Goal: Task Accomplishment & Management: Manage account settings

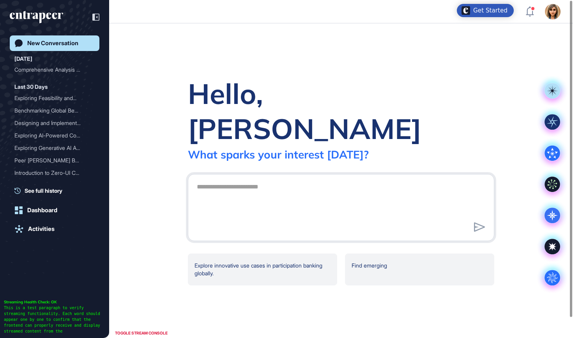
scroll to position [0, 0]
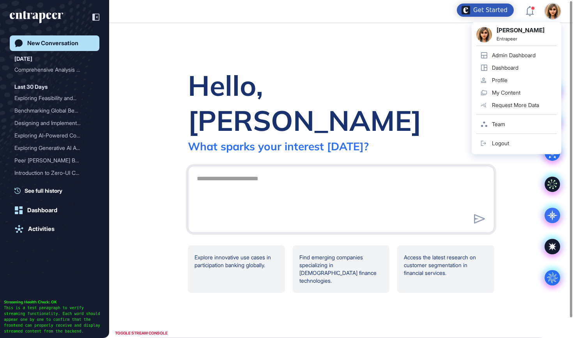
click at [518, 55] on div "Admin Dashboard" at bounding box center [514, 55] width 44 height 6
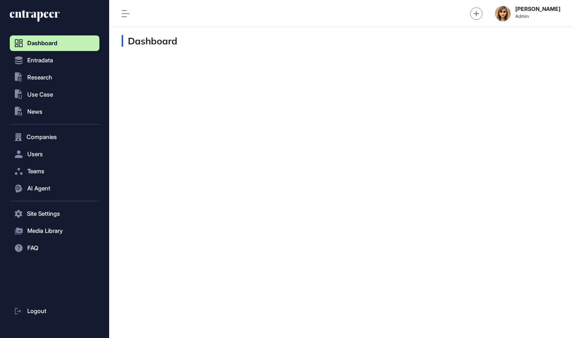
scroll to position [0, 0]
click at [27, 58] on button "Entradata" at bounding box center [55, 61] width 90 height 16
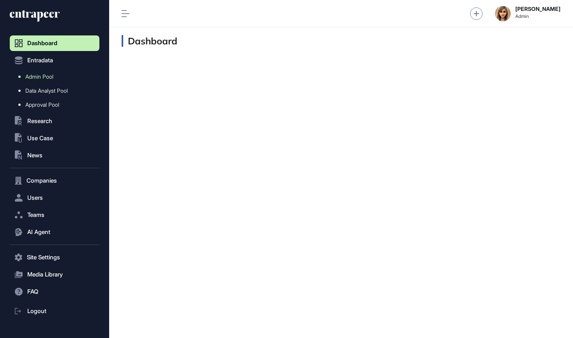
click at [55, 79] on link "Admin Pool" at bounding box center [57, 77] width 86 height 14
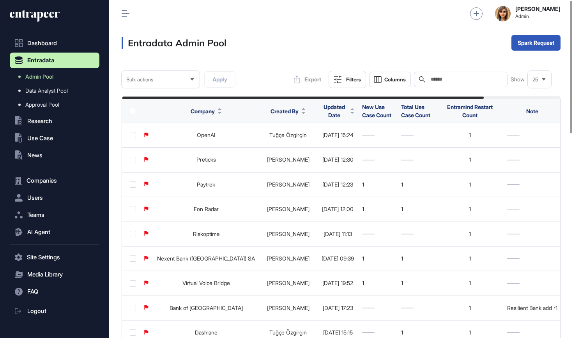
click at [474, 84] on div "Search" at bounding box center [461, 80] width 94 height 16
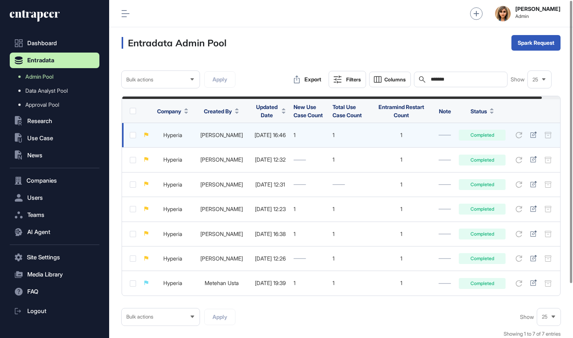
type input "*******"
click at [175, 136] on link "Hyperia" at bounding box center [172, 135] width 19 height 7
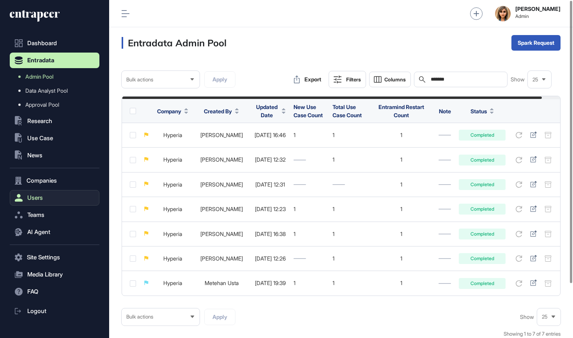
click at [37, 202] on button "Users" at bounding box center [55, 198] width 90 height 16
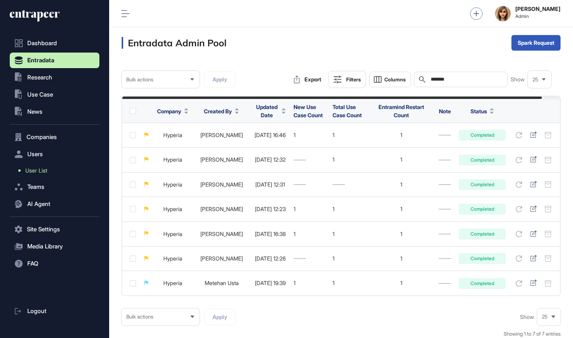
click at [36, 168] on span "User List" at bounding box center [36, 171] width 22 height 6
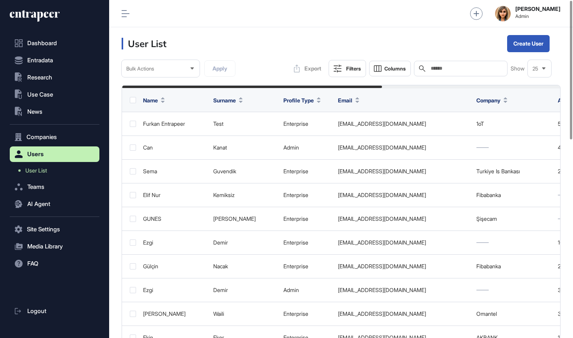
click at [430, 68] on input "text" at bounding box center [466, 69] width 73 height 6
paste input "**********"
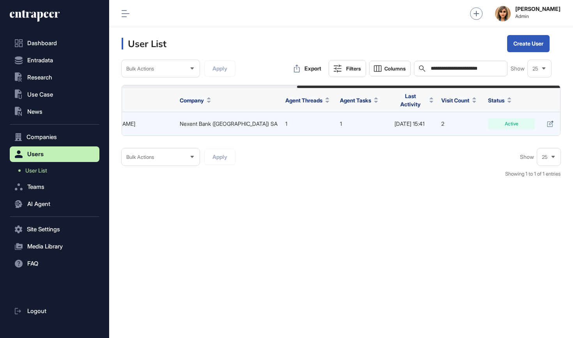
scroll to position [0, 290]
type input "**********"
click at [547, 121] on icon at bounding box center [550, 124] width 6 height 6
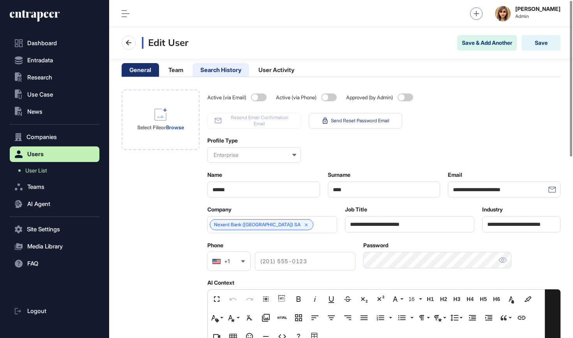
click at [218, 72] on li "Search History" at bounding box center [221, 70] width 57 height 14
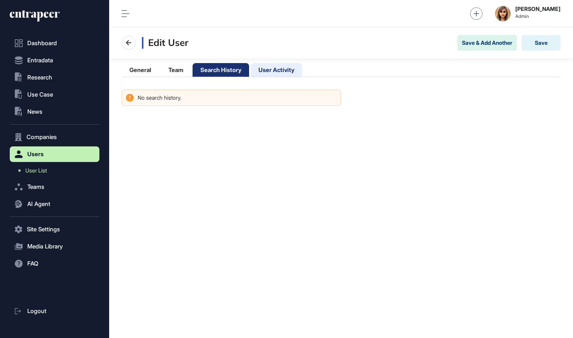
click at [284, 72] on li "User Activity" at bounding box center [276, 70] width 51 height 14
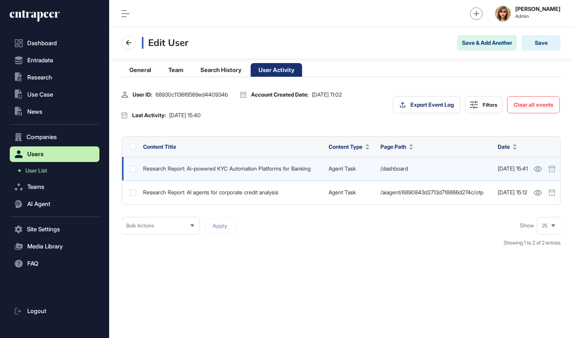
click at [239, 172] on link "Research Report: Ai-powered KYC Automation Platforms for Banking" at bounding box center [227, 168] width 168 height 7
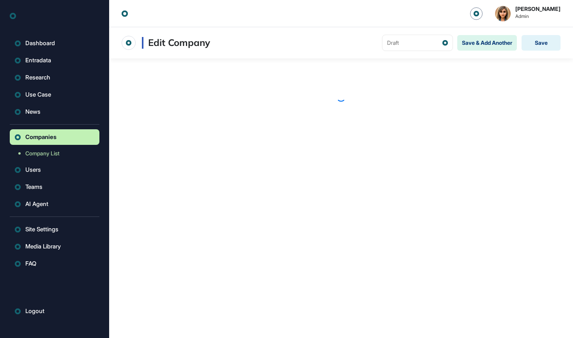
scroll to position [0, 0]
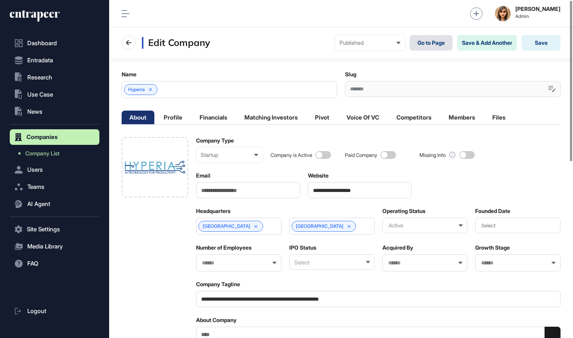
click at [431, 42] on link "Go to Page" at bounding box center [431, 43] width 43 height 16
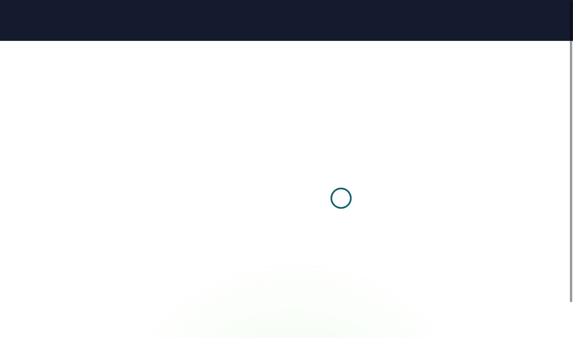
scroll to position [0, 0]
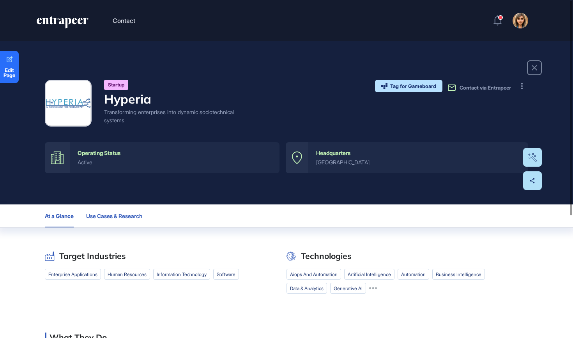
click at [101, 210] on button "Use Cases & Research" at bounding box center [117, 216] width 62 height 23
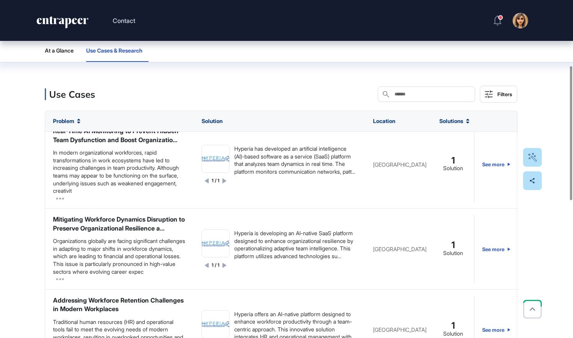
scroll to position [107, 0]
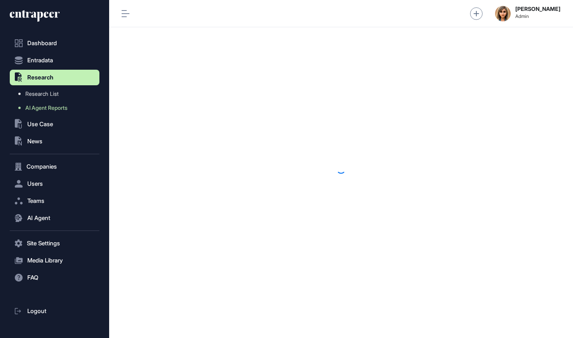
scroll to position [0, 0]
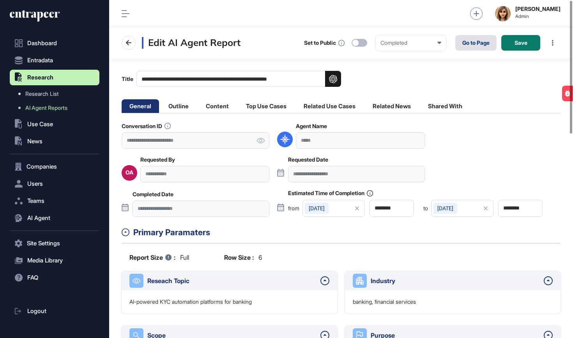
click at [473, 44] on link "Go to Page" at bounding box center [475, 43] width 41 height 16
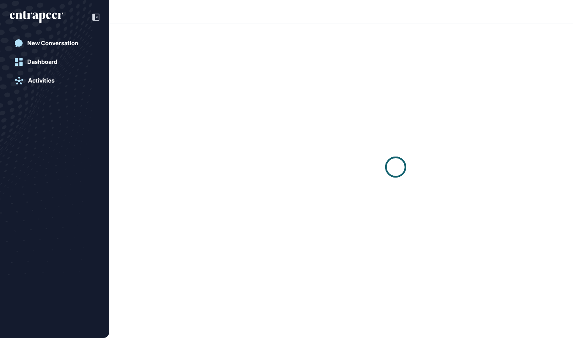
scroll to position [0, 0]
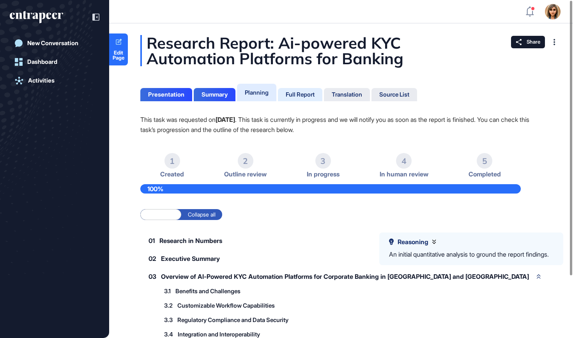
click at [282, 98] on div "Full Report" at bounding box center [300, 94] width 44 height 13
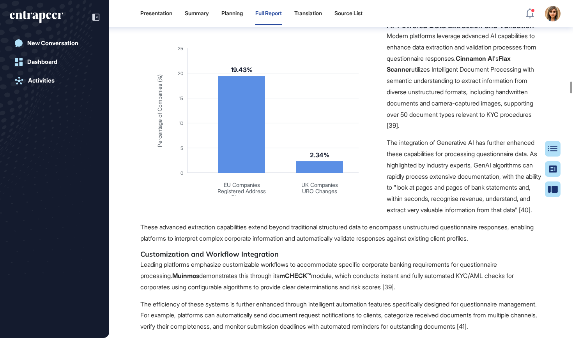
scroll to position [4215, 0]
